Goal: Go to known website: Access a specific website the user already knows

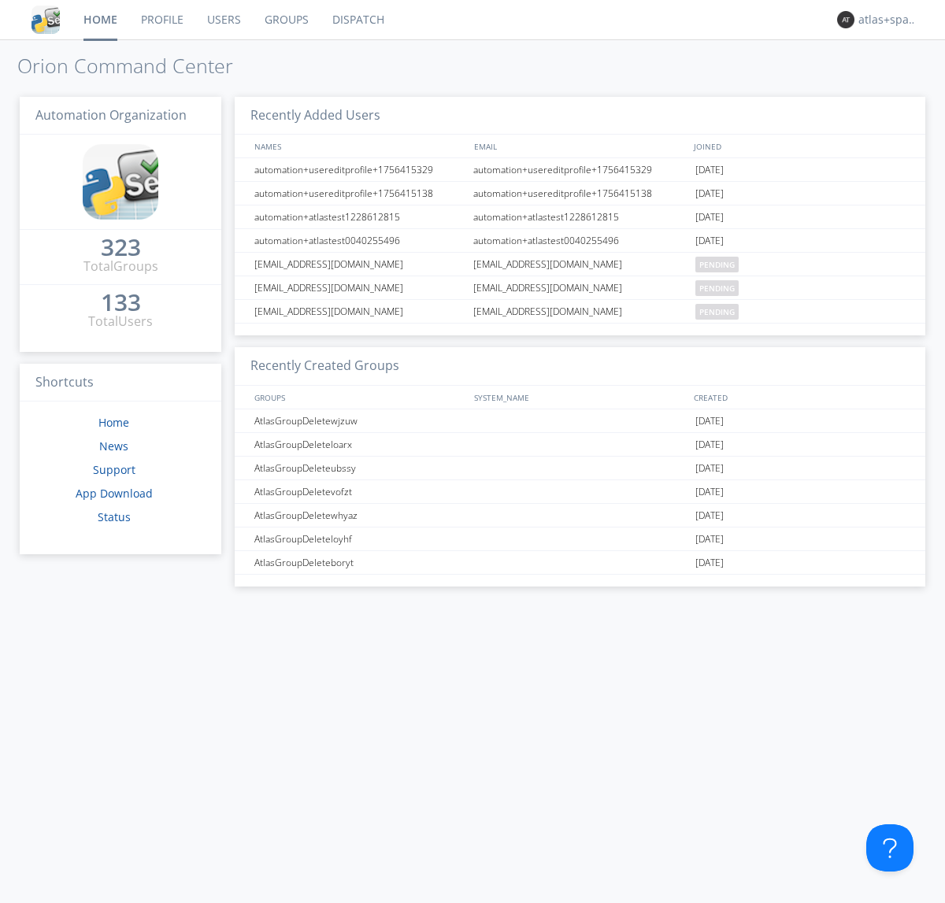
click at [357, 20] on link "Dispatch" at bounding box center [358, 19] width 76 height 39
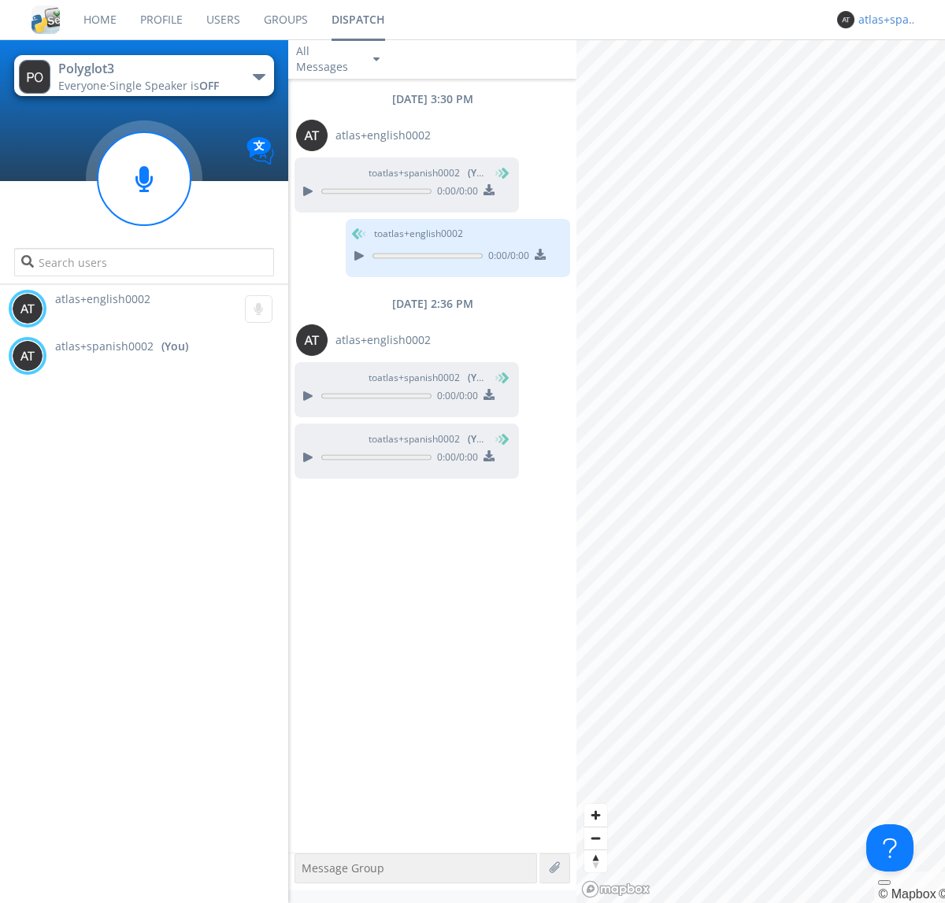
click at [883, 20] on div "atlas+spanish0002" at bounding box center [887, 20] width 59 height 16
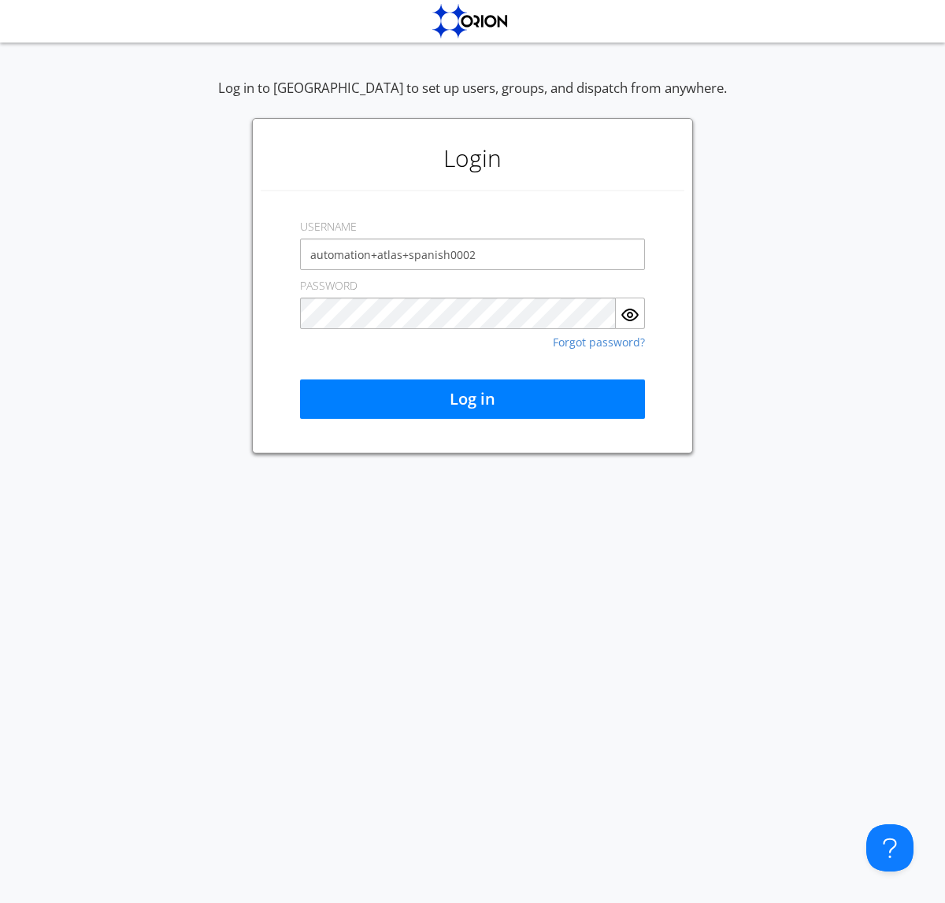
type input "automation+atlas+spanish0002"
click at [472, 399] on button "Log in" at bounding box center [472, 398] width 345 height 39
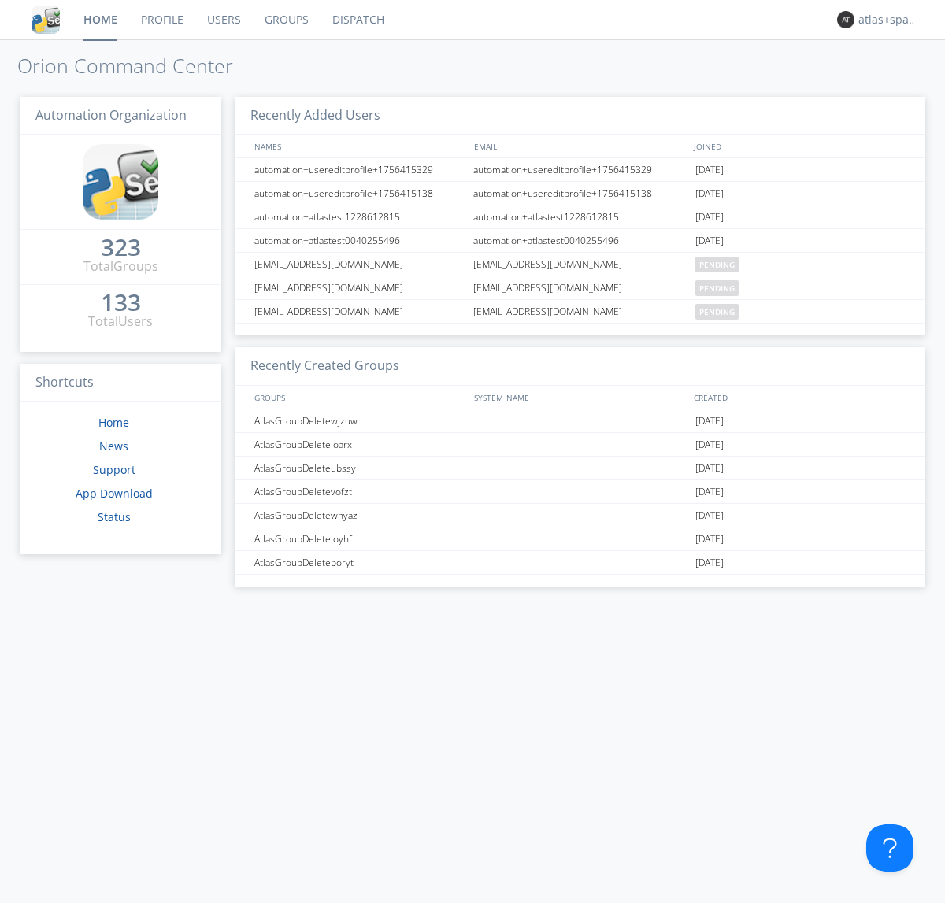
click at [357, 20] on link "Dispatch" at bounding box center [358, 19] width 76 height 39
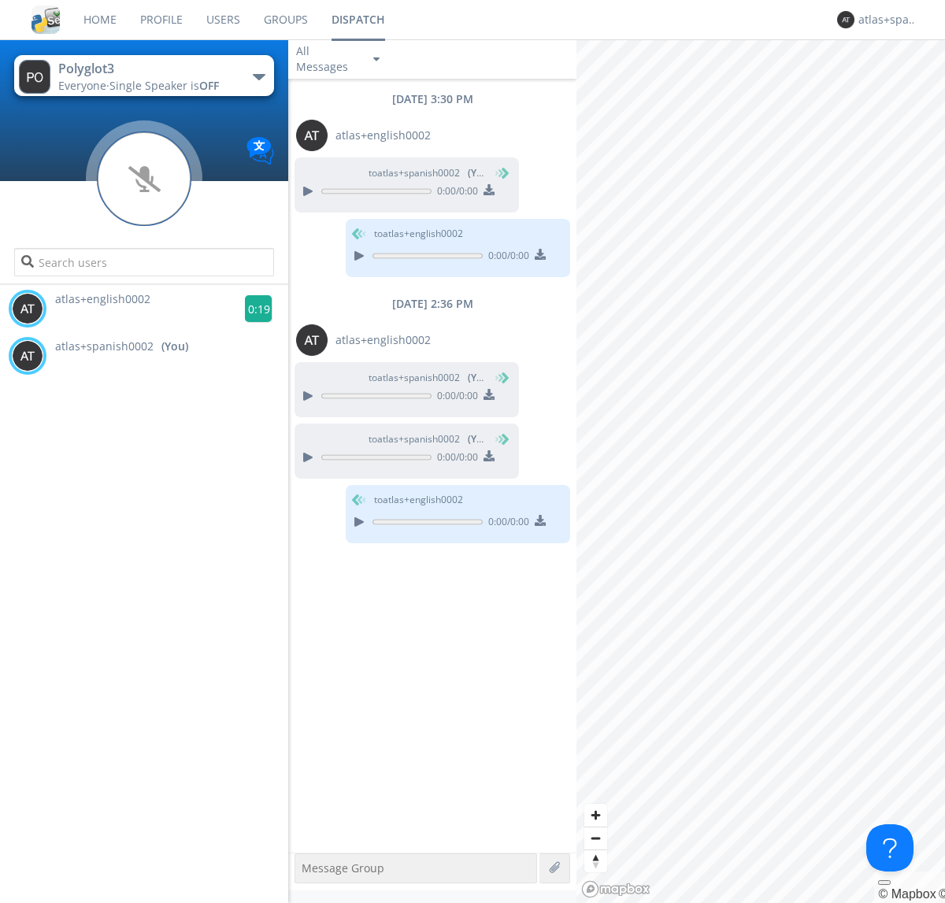
click at [252, 309] on g at bounding box center [259, 309] width 28 height 28
